Goal: Transaction & Acquisition: Purchase product/service

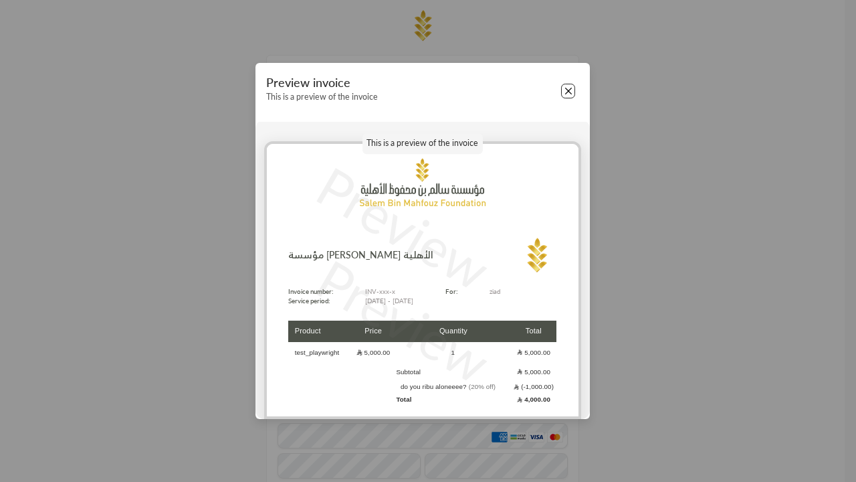
click at [568, 91] on button "Close" at bounding box center [568, 91] width 15 height 15
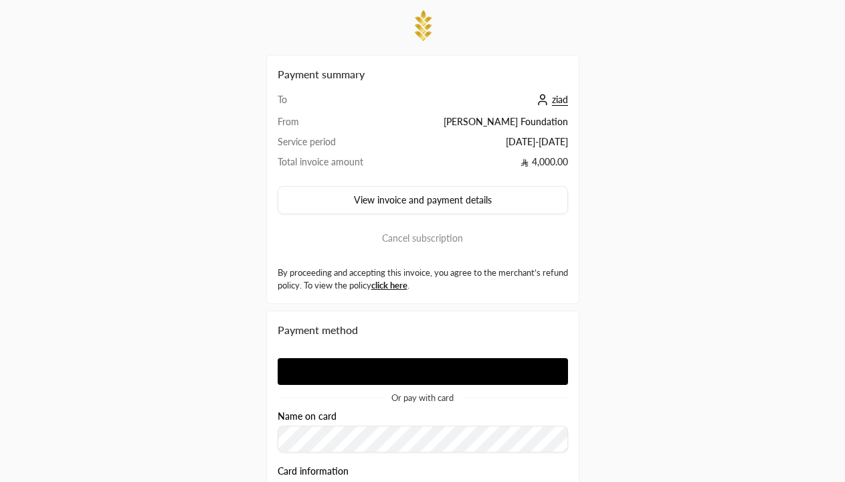
scroll to position [209, 0]
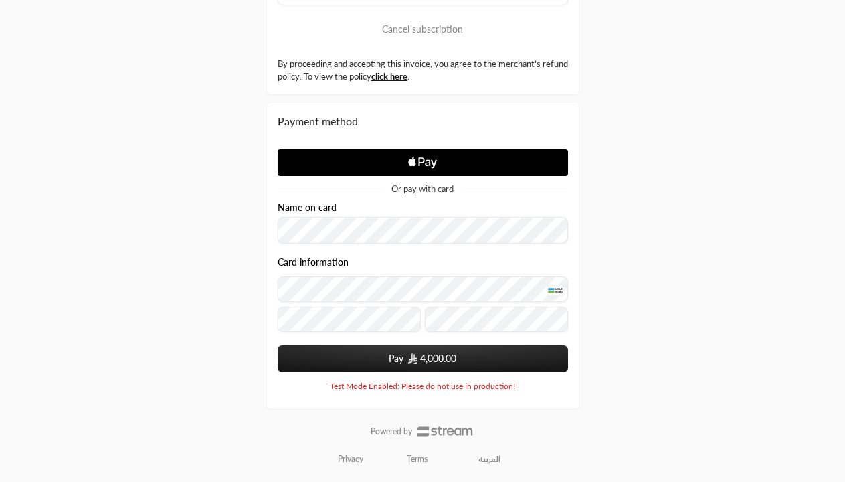
click at [422, 358] on span "4,000.00" at bounding box center [438, 358] width 36 height 13
